Goal: Find contact information: Obtain details needed to contact an individual or organization

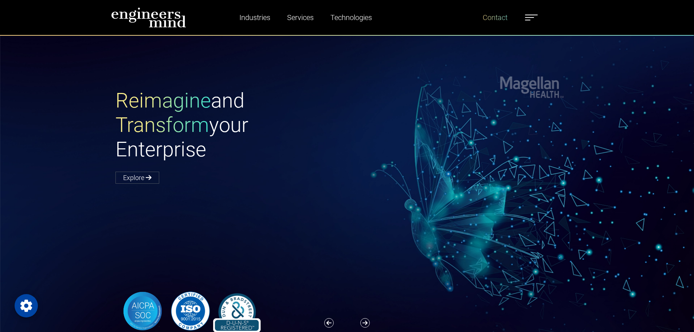
click at [493, 20] on link "Contact" at bounding box center [495, 17] width 31 height 17
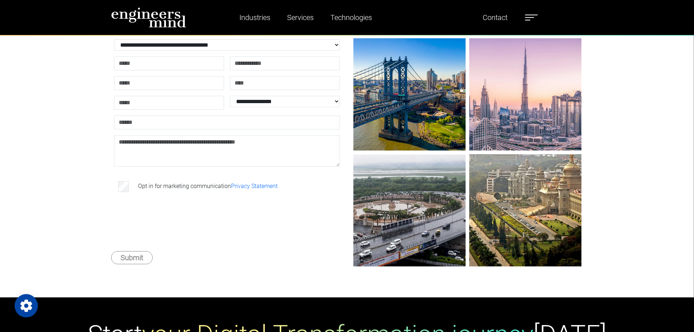
click at [595, 173] on div "**********" at bounding box center [347, 137] width 694 height 321
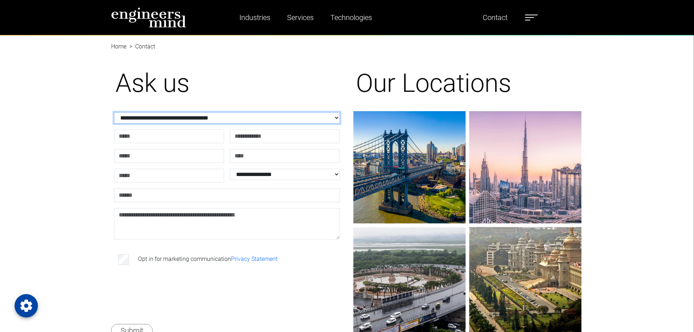
click at [274, 116] on select "**********" at bounding box center [227, 117] width 226 height 11
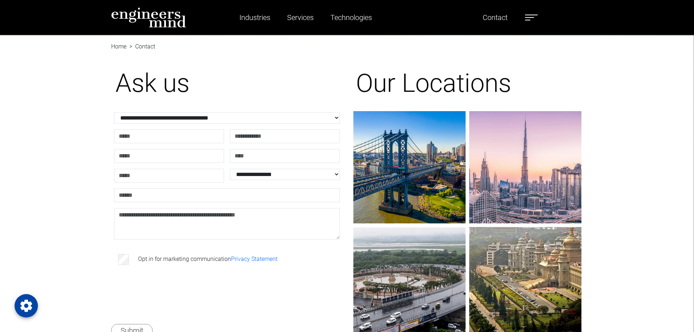
click at [86, 112] on div "**********" at bounding box center [347, 210] width 694 height 321
